Goal: Information Seeking & Learning: Check status

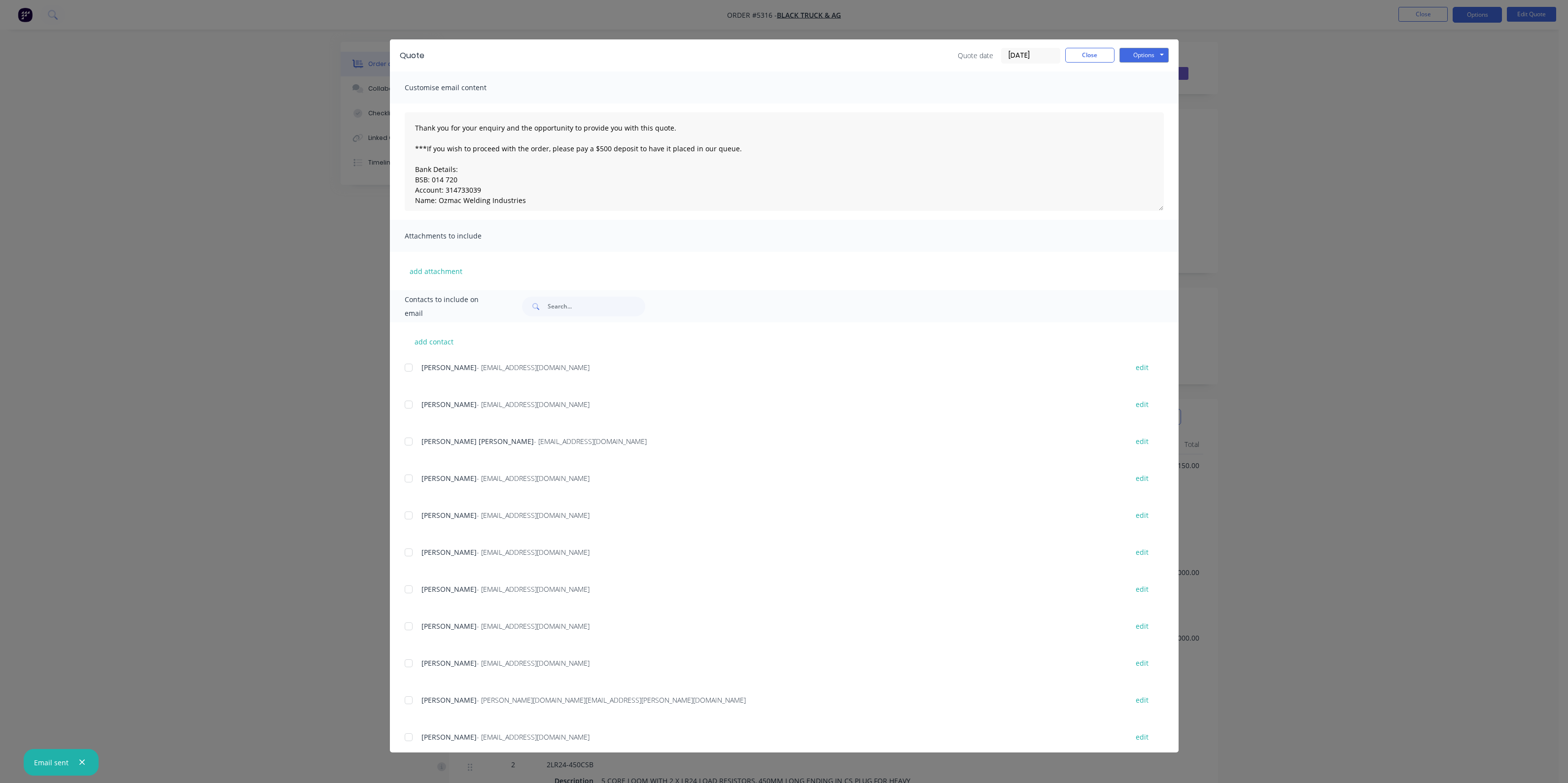
click at [1100, 57] on button "Close" at bounding box center [1090, 55] width 49 height 15
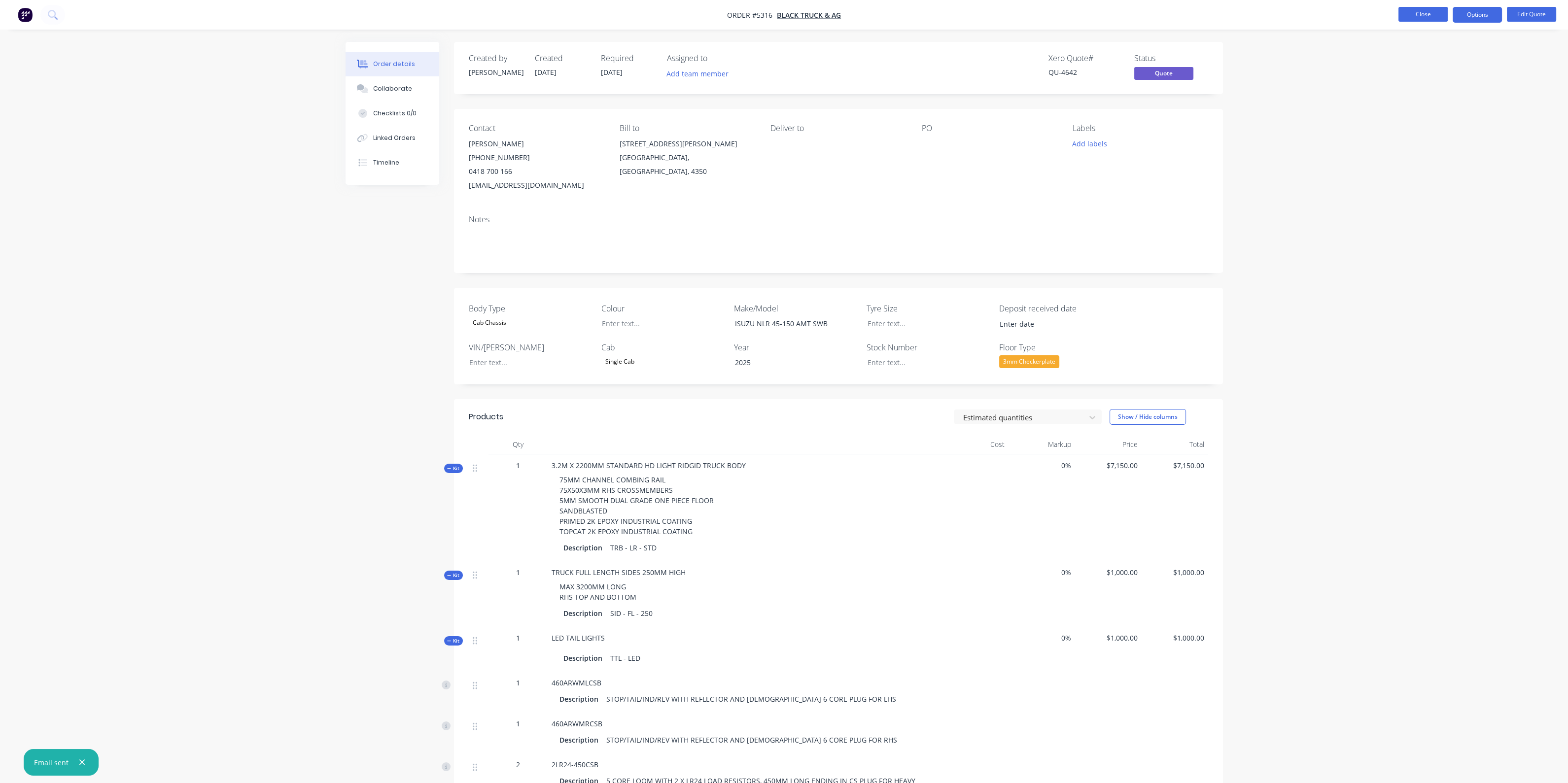
click at [1406, 14] on button "Close" at bounding box center [1423, 14] width 49 height 15
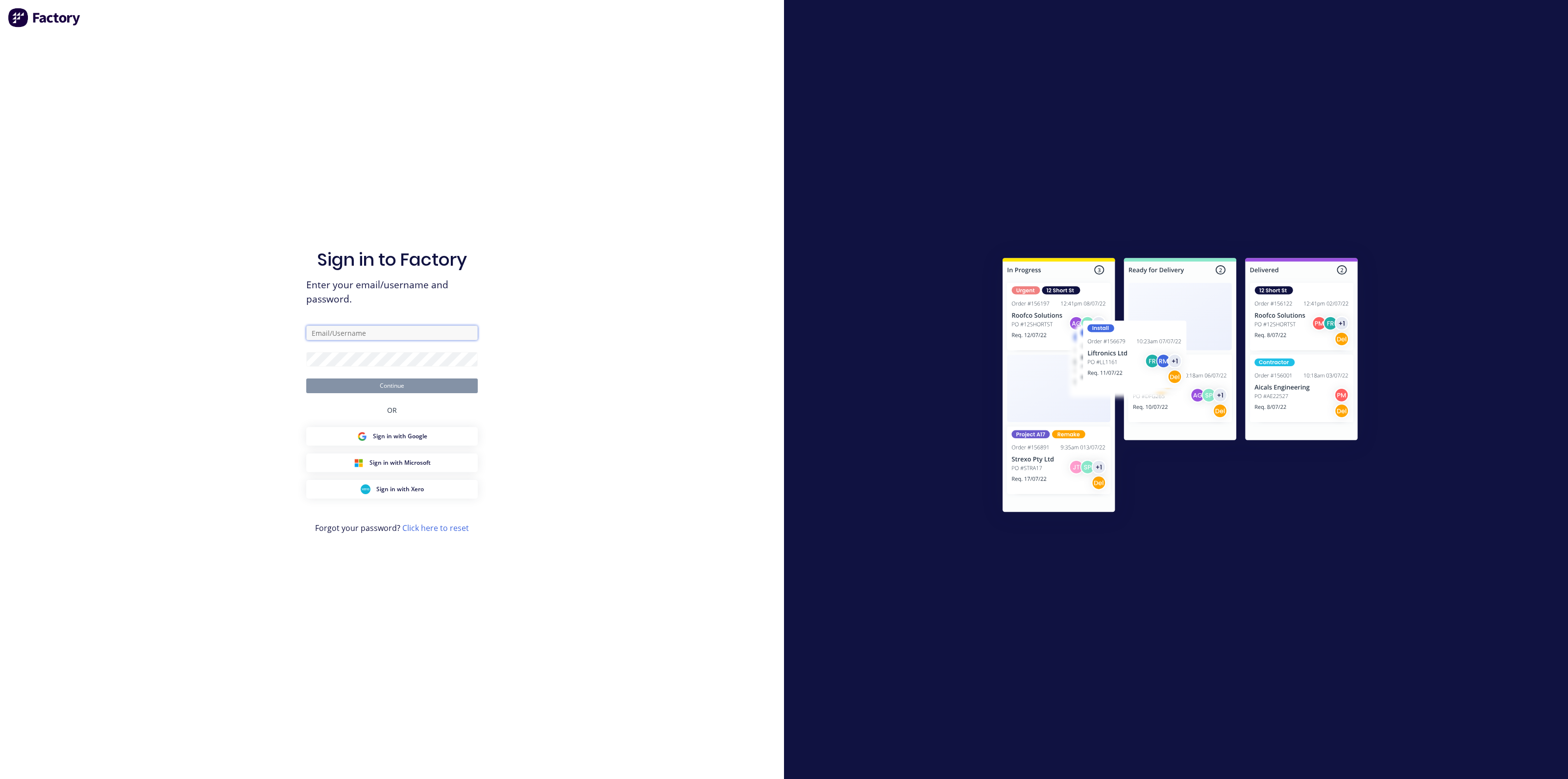
type input "[PERSON_NAME][EMAIL_ADDRESS][DOMAIN_NAME]"
click at [382, 381] on button "Continue" at bounding box center [392, 386] width 172 height 15
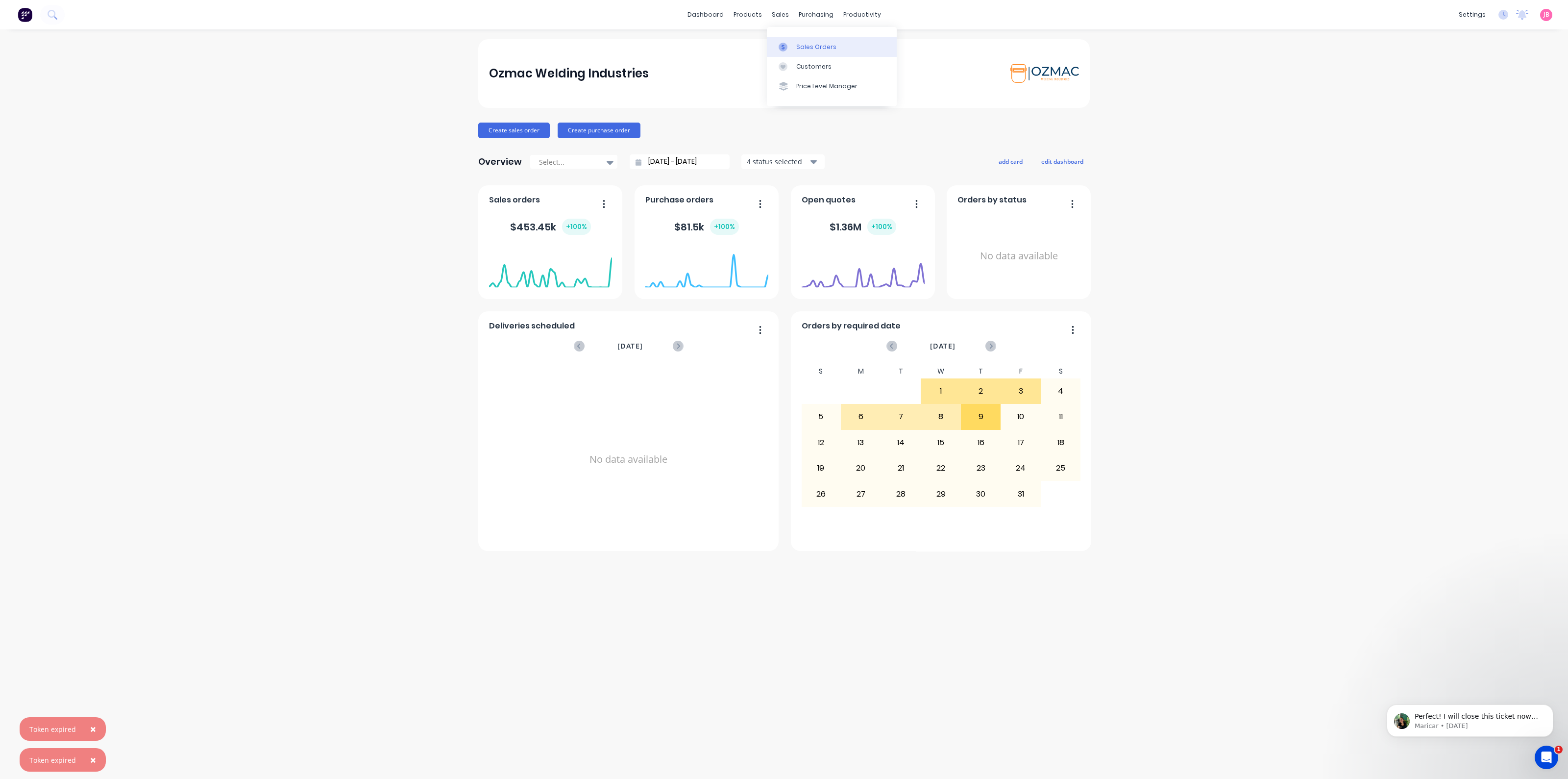
click at [793, 43] on div at bounding box center [786, 47] width 15 height 9
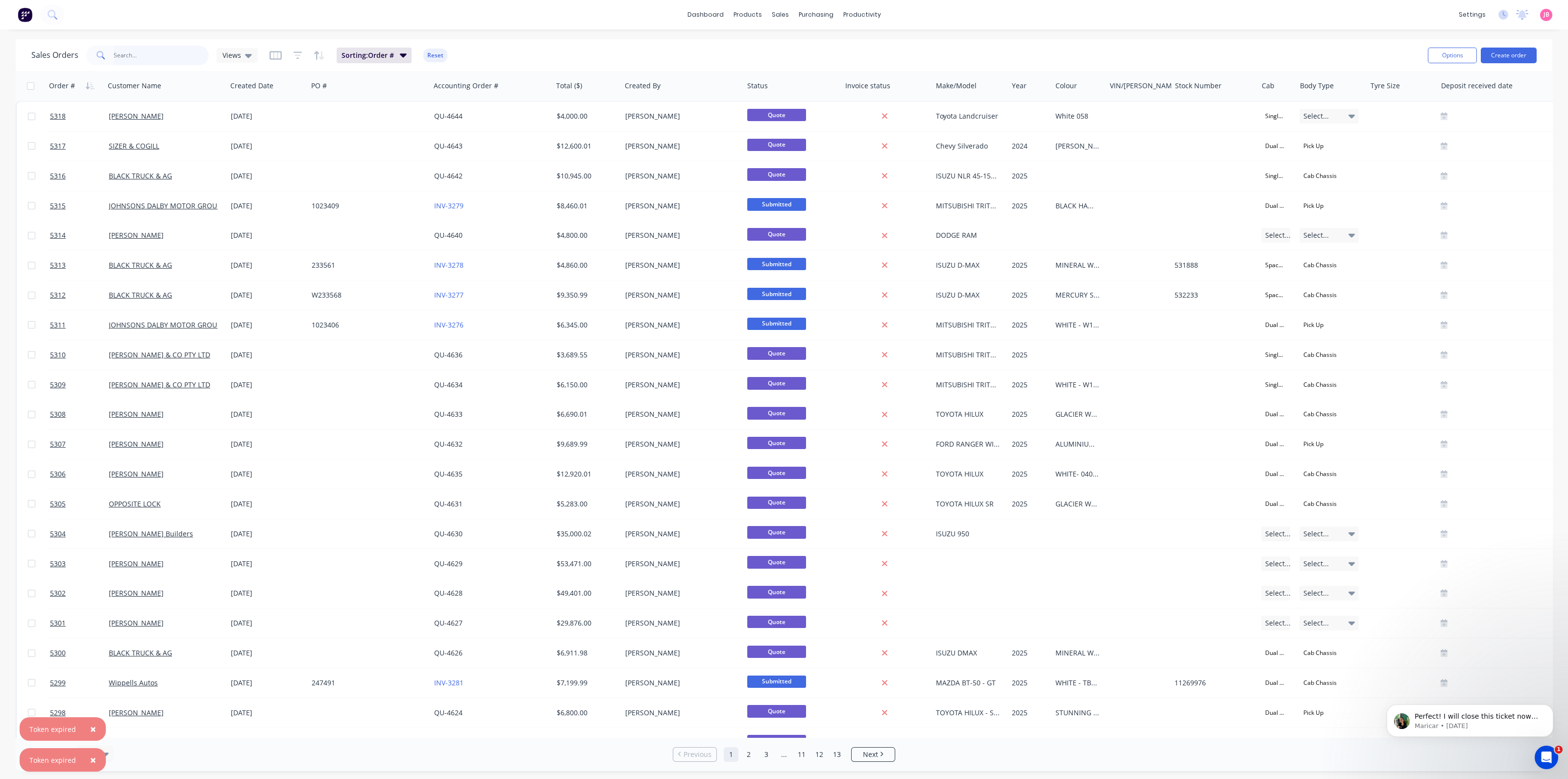
click at [164, 56] on input "text" at bounding box center [161, 55] width 96 height 19
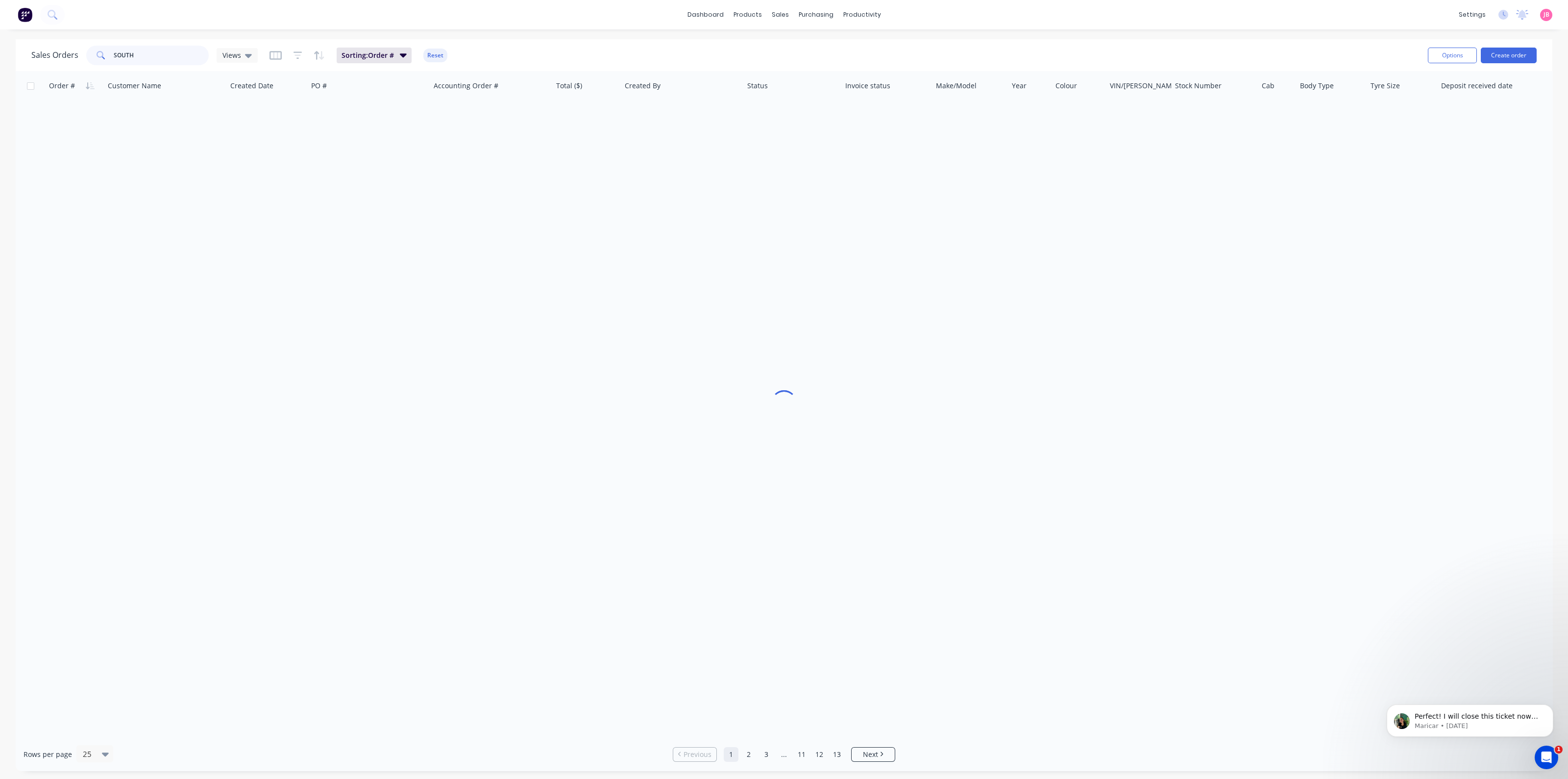
type input "SOUTH"
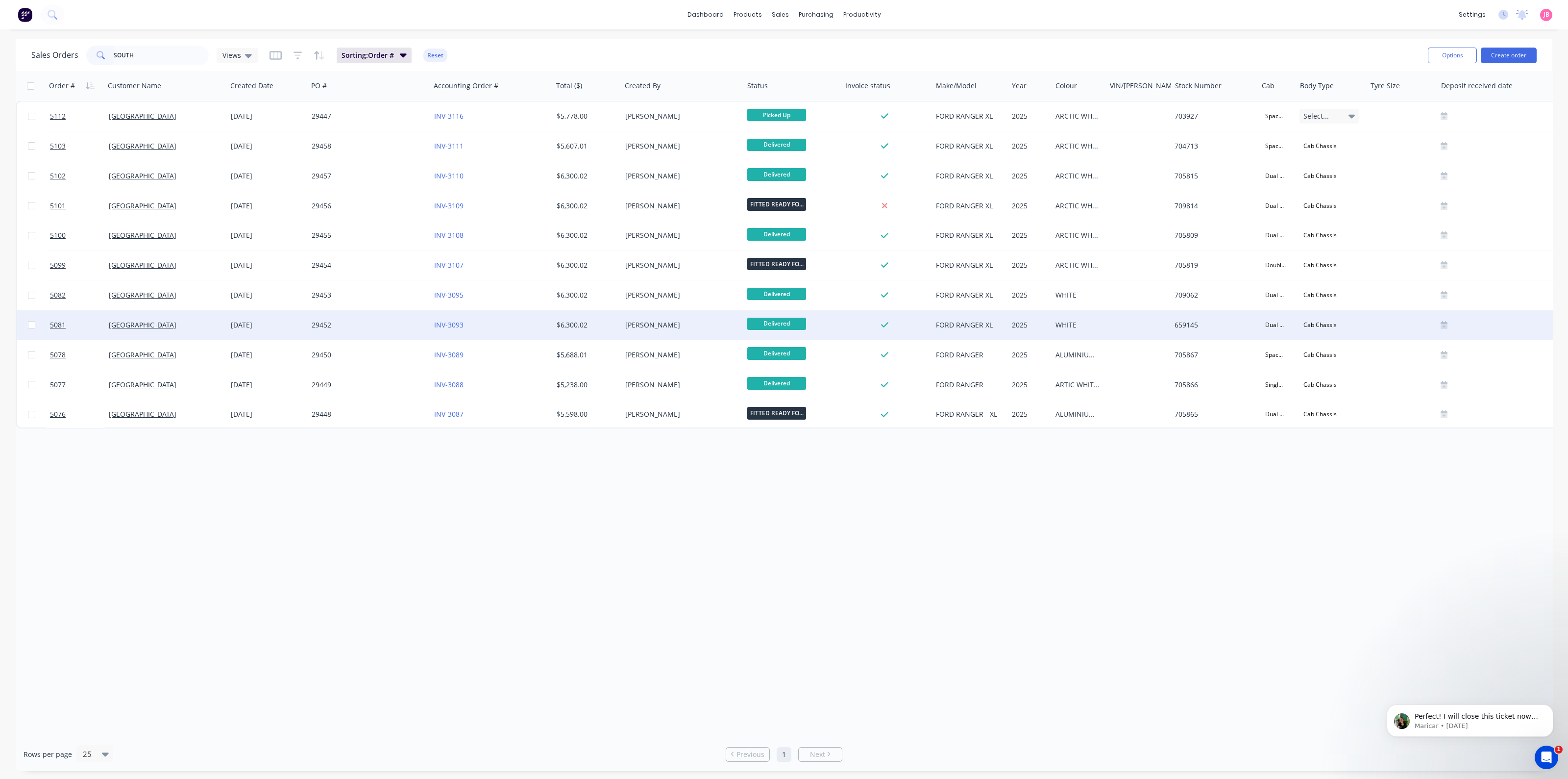
click at [248, 330] on div "[DATE]" at bounding box center [267, 325] width 73 height 10
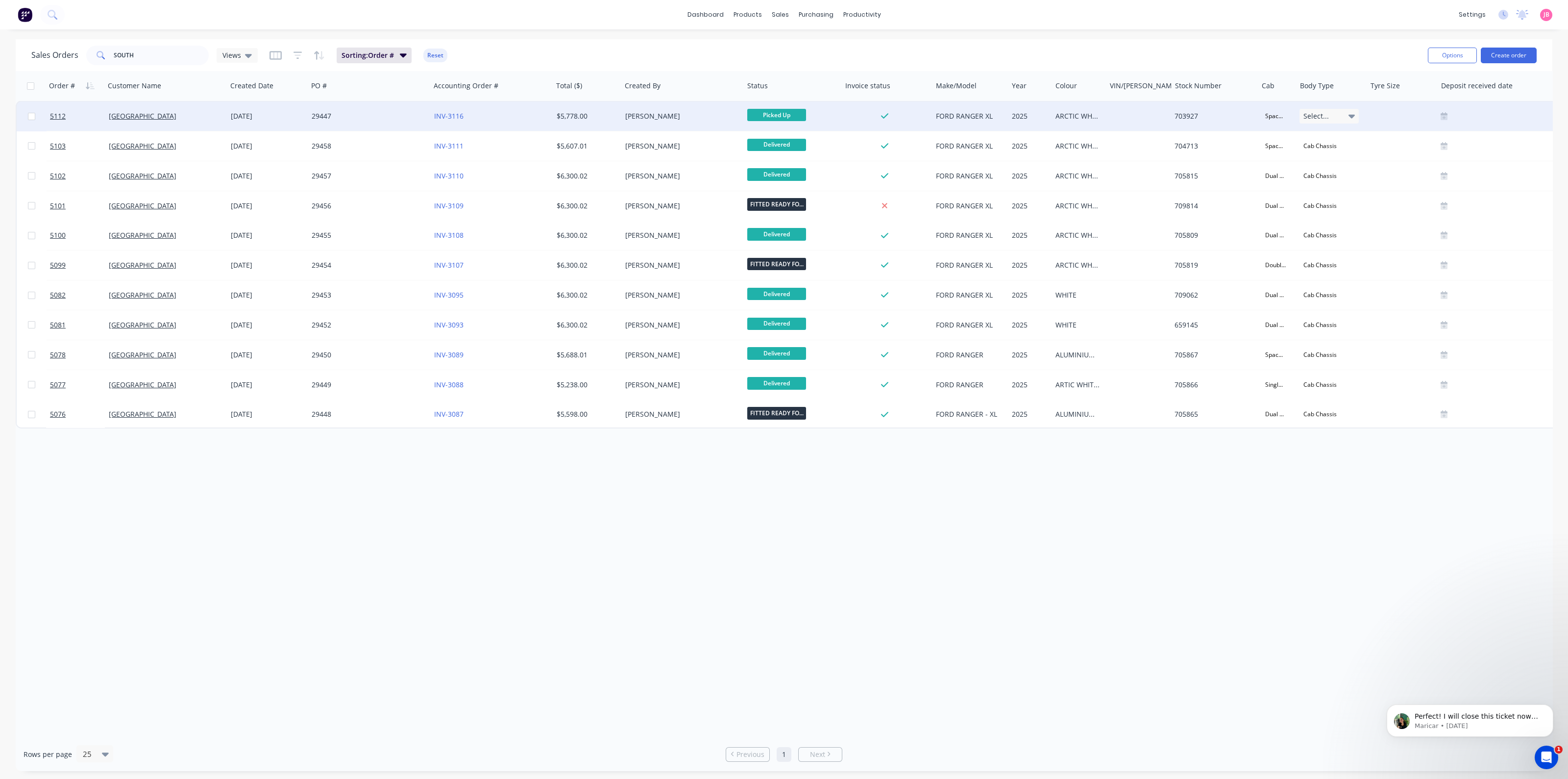
click at [512, 125] on div "INV-3116" at bounding box center [491, 116] width 122 height 29
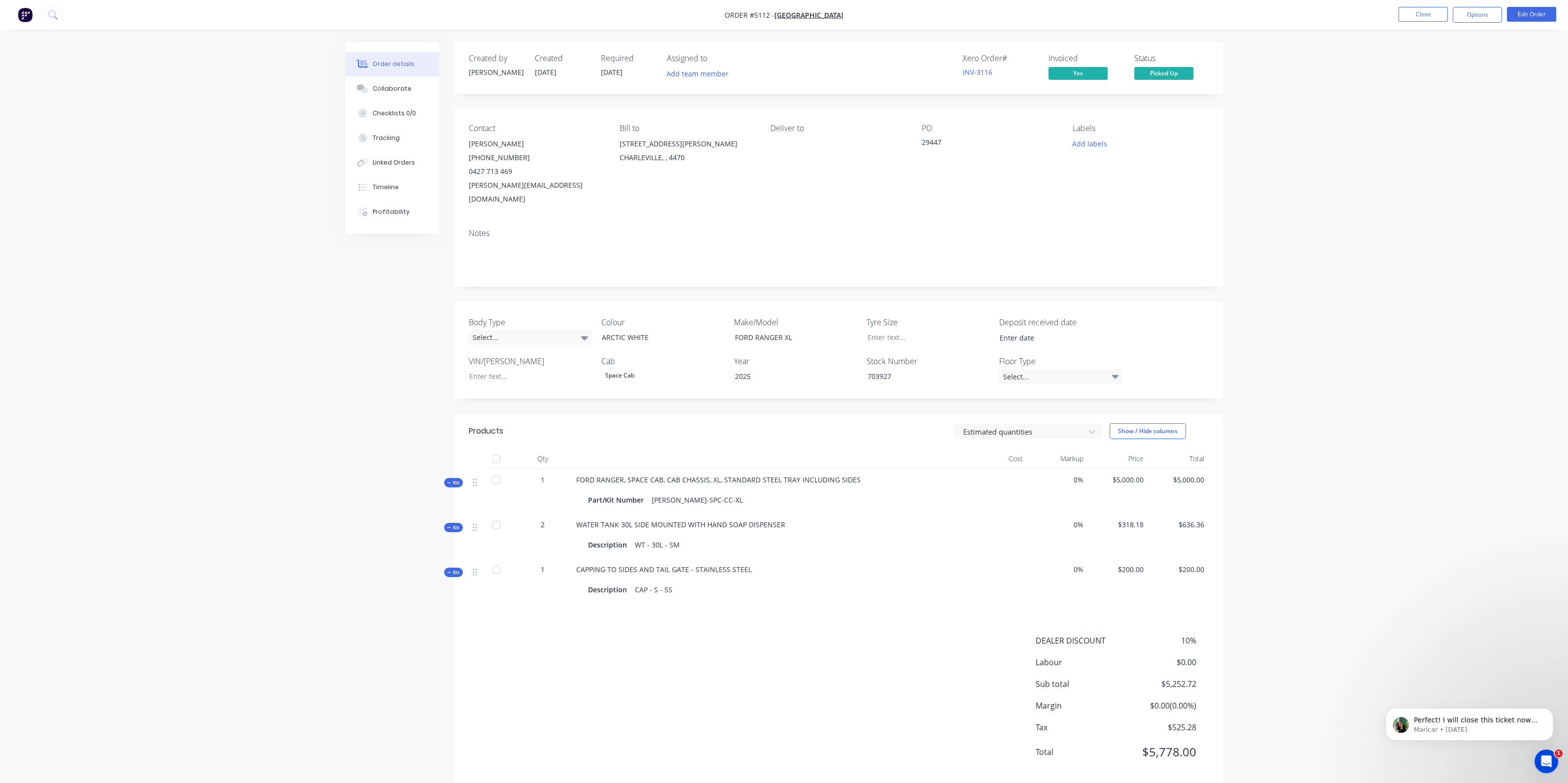
scroll to position [2, 0]
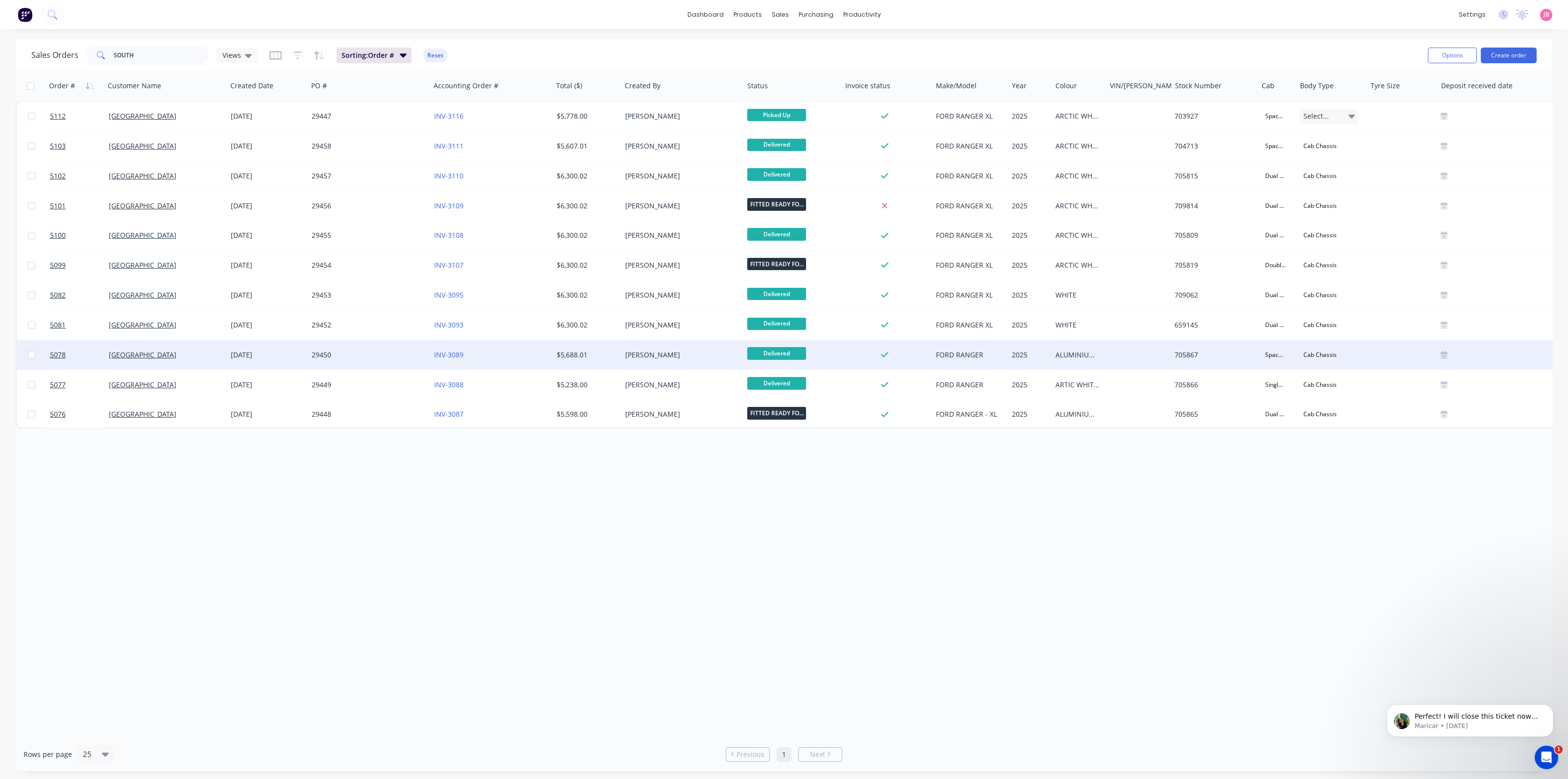
click at [522, 360] on div "INV-3089" at bounding box center [491, 355] width 122 height 29
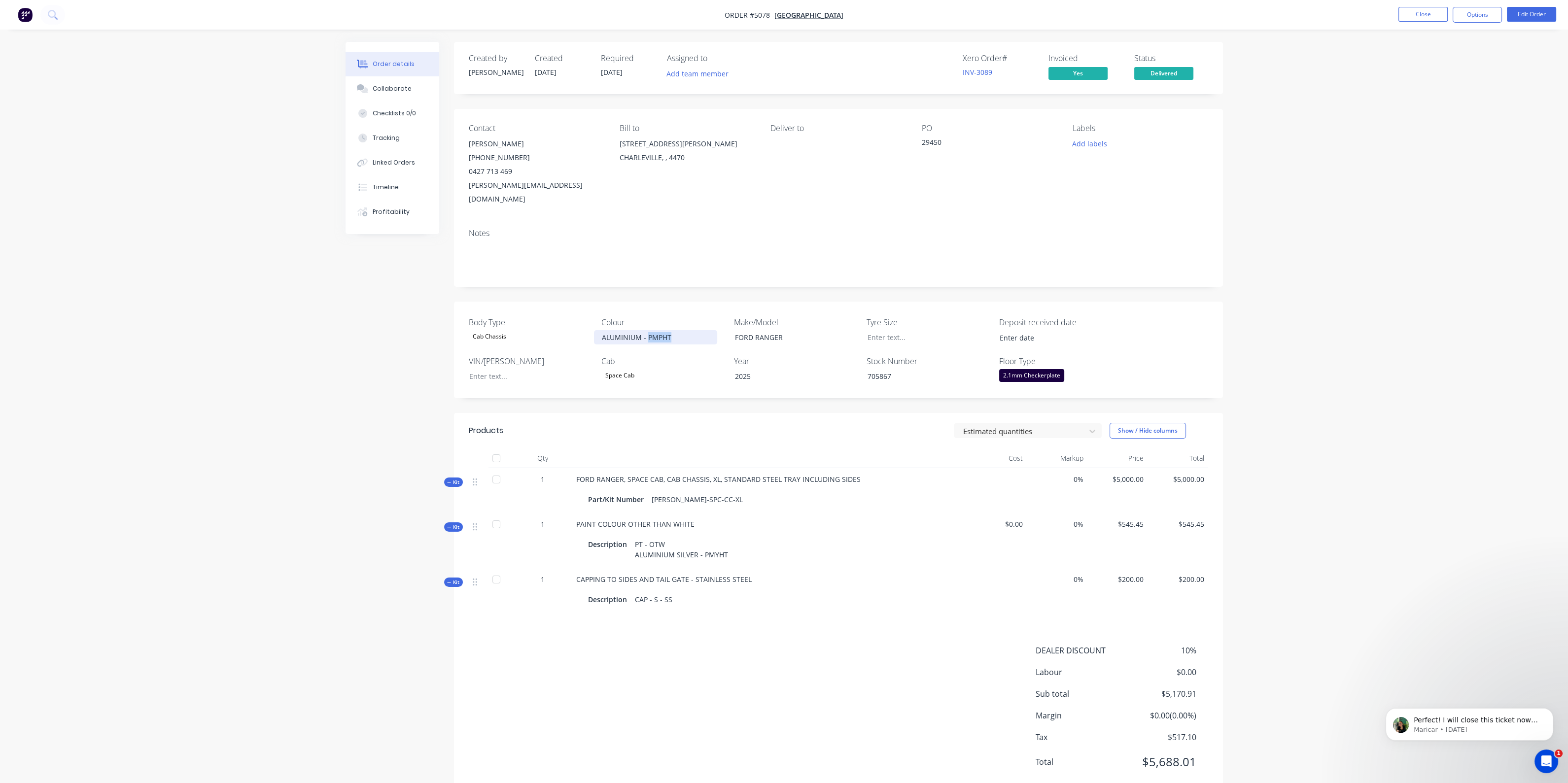
drag, startPoint x: 675, startPoint y: 325, endPoint x: 648, endPoint y: 324, distance: 27.0
click at [648, 330] on div "ALUMINIUM - PMPHT" at bounding box center [655, 337] width 123 height 14
click at [658, 369] on div "Space Cab" at bounding box center [662, 375] width 123 height 13
click at [664, 331] on div "Colour ALUMINIUM - PMPHT" at bounding box center [662, 331] width 123 height 29
click at [1427, 12] on button "Close" at bounding box center [1423, 14] width 49 height 15
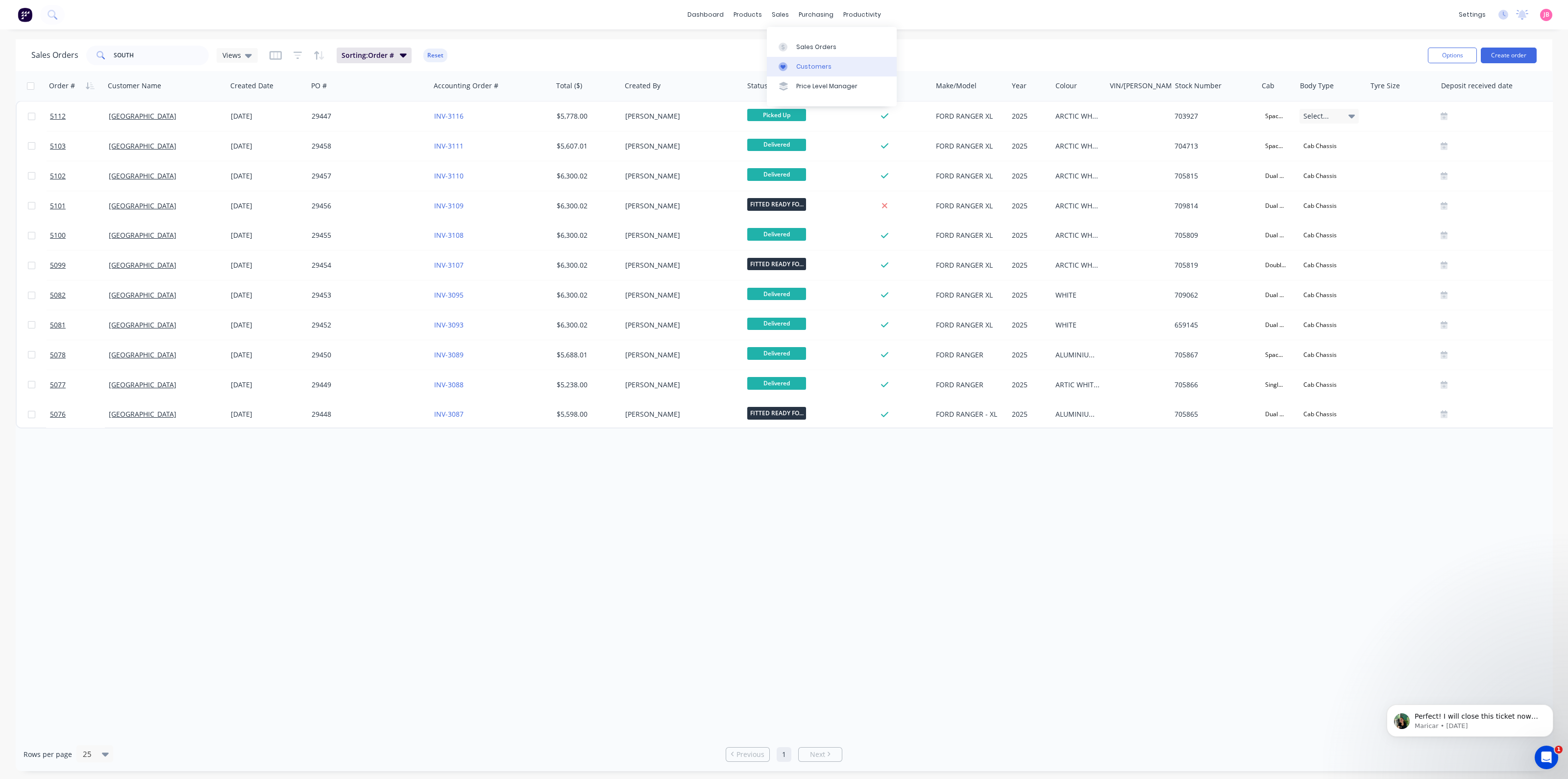
click at [793, 63] on link "Customers" at bounding box center [831, 66] width 130 height 19
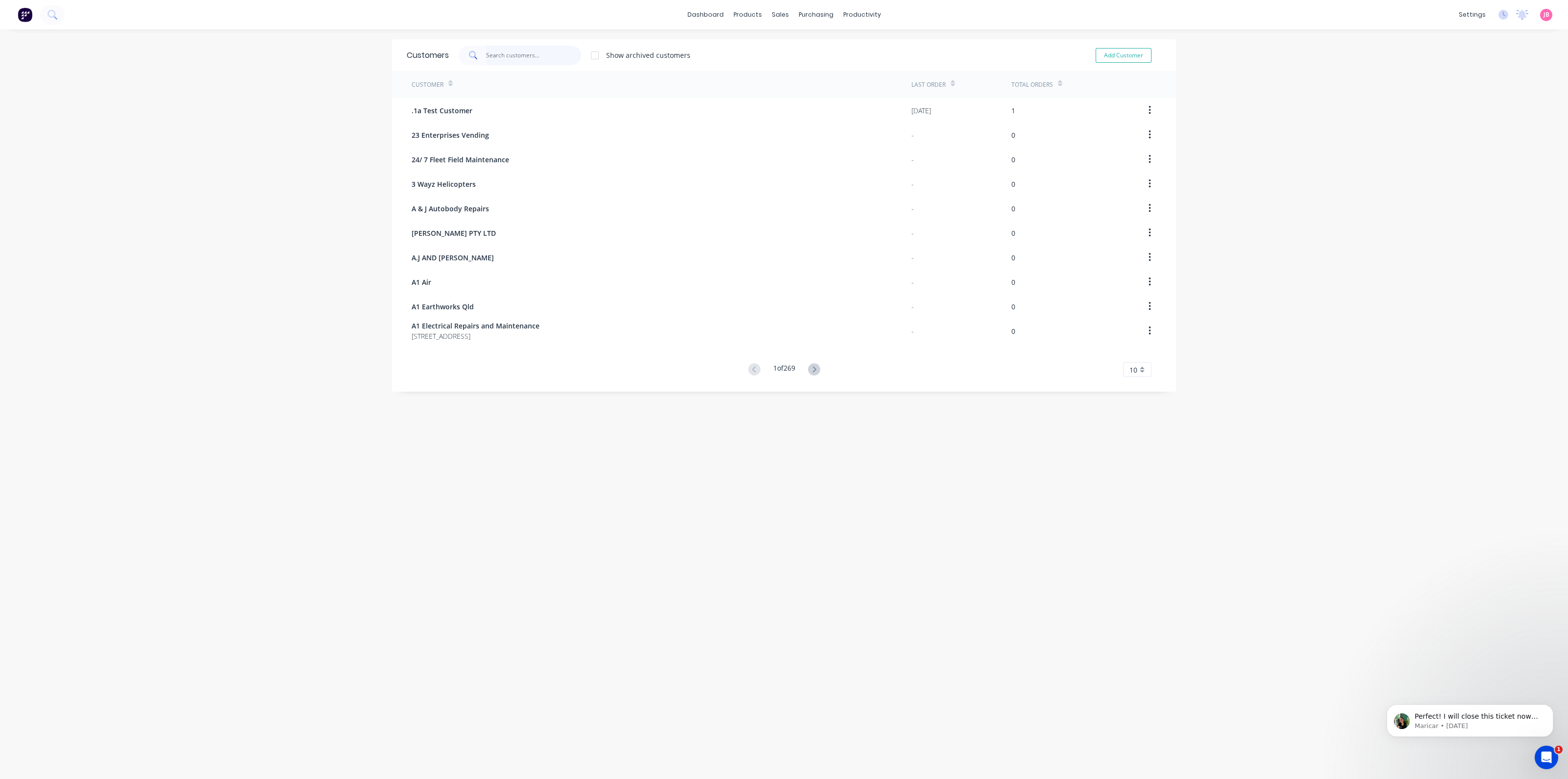
click at [514, 54] on input "text" at bounding box center [534, 55] width 96 height 19
type input "[PERSON_NAME]"
click at [524, 333] on div "[PERSON_NAME]" at bounding box center [661, 331] width 500 height 24
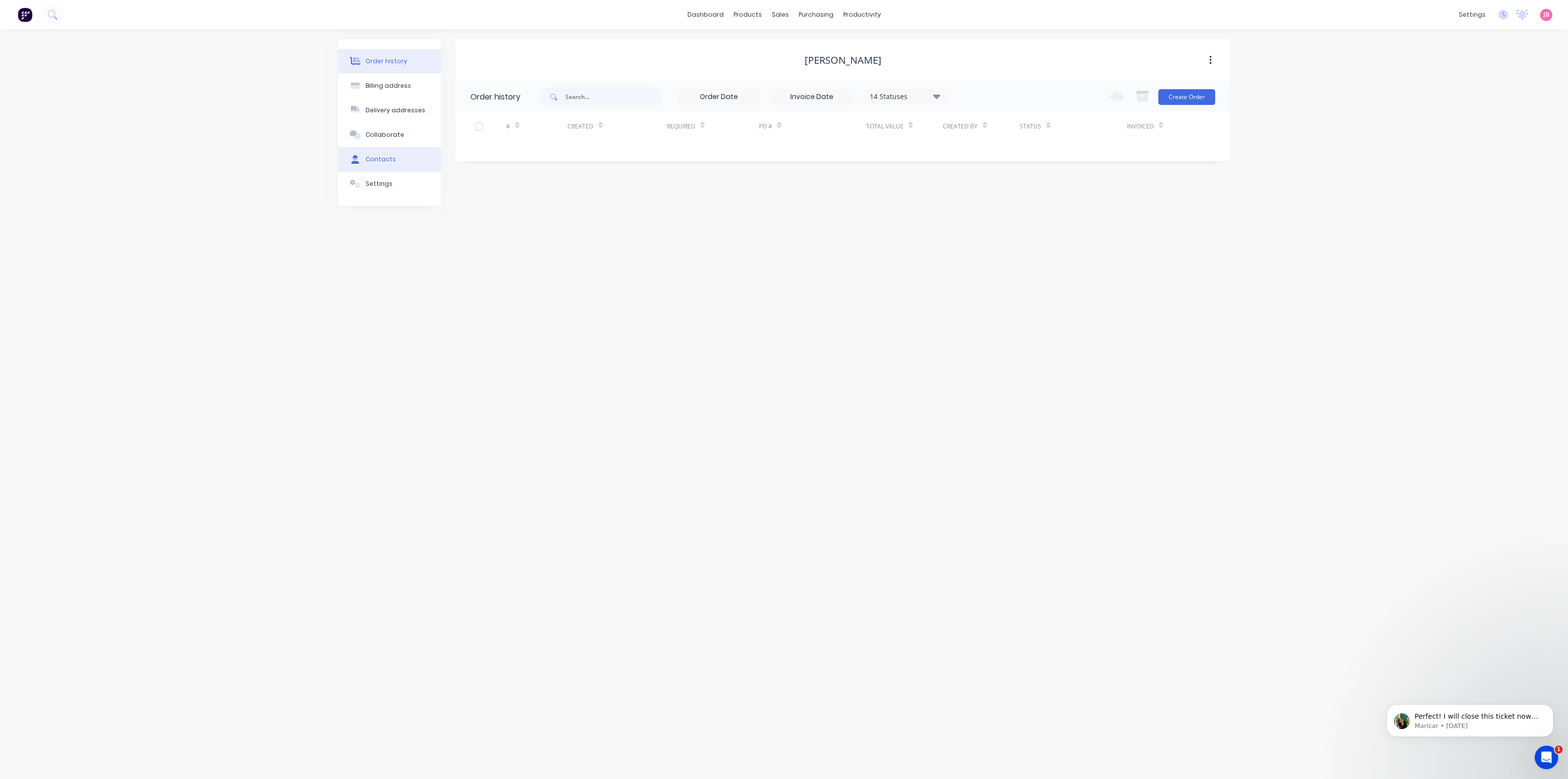
click at [401, 161] on button "Contacts" at bounding box center [389, 160] width 103 height 24
select select "AU"
click at [491, 130] on div "[PERSON_NAME]" at bounding box center [508, 130] width 61 height 12
click at [466, 132] on icon "button" at bounding box center [467, 130] width 6 height 7
